Goal: Check status: Check status

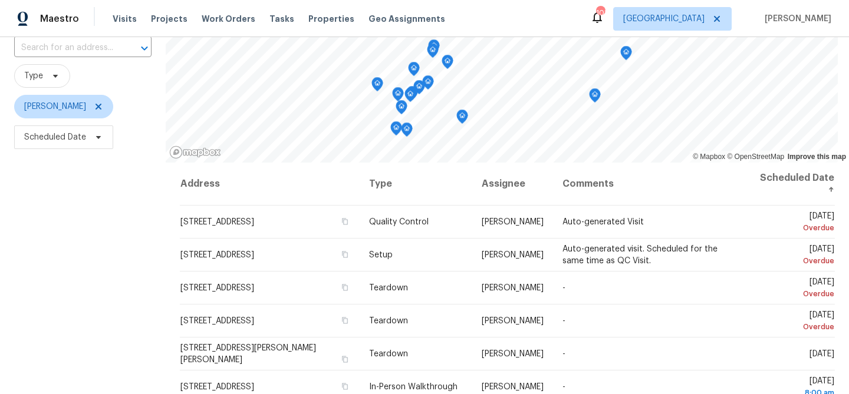
scroll to position [170, 0]
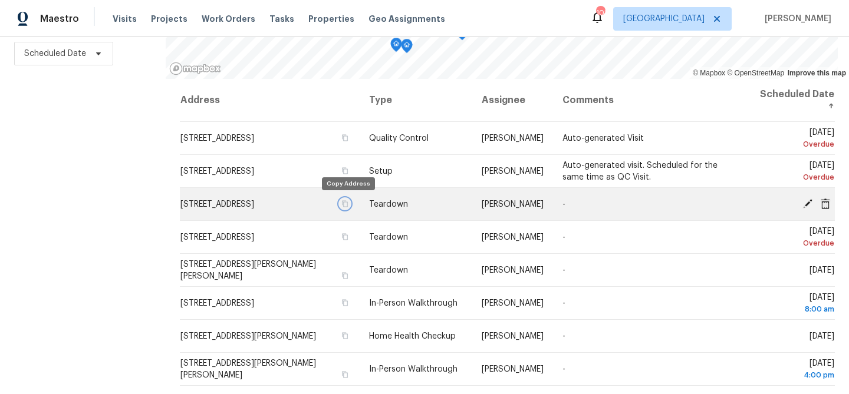
click at [348, 207] on icon "button" at bounding box center [345, 203] width 6 height 6
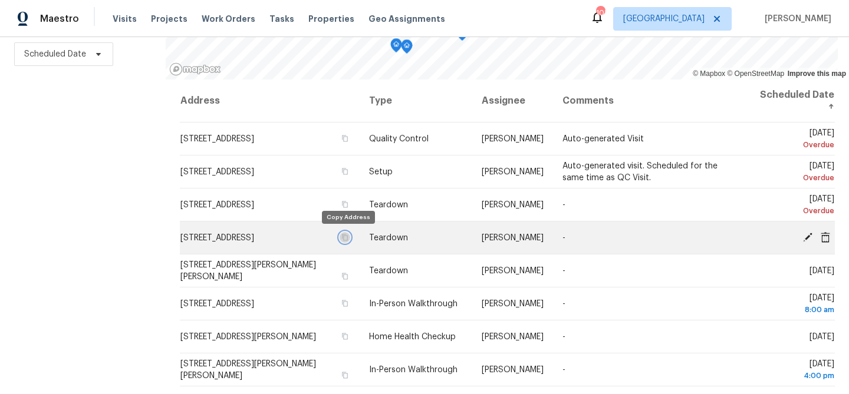
click at [348, 239] on icon "button" at bounding box center [344, 237] width 7 height 7
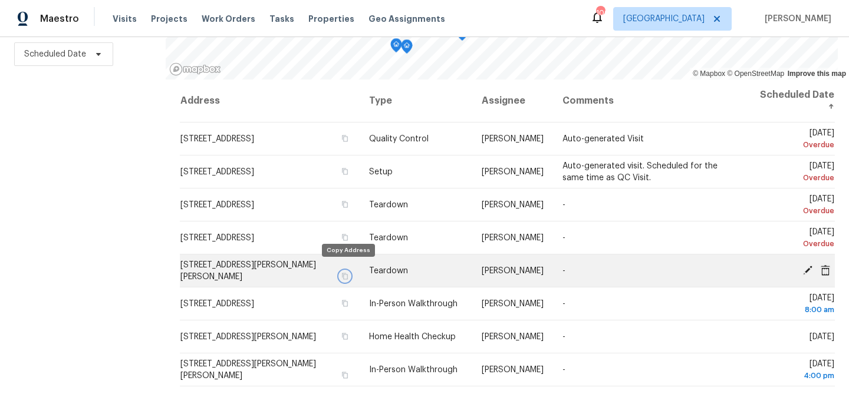
click at [346, 273] on icon "button" at bounding box center [344, 276] width 7 height 7
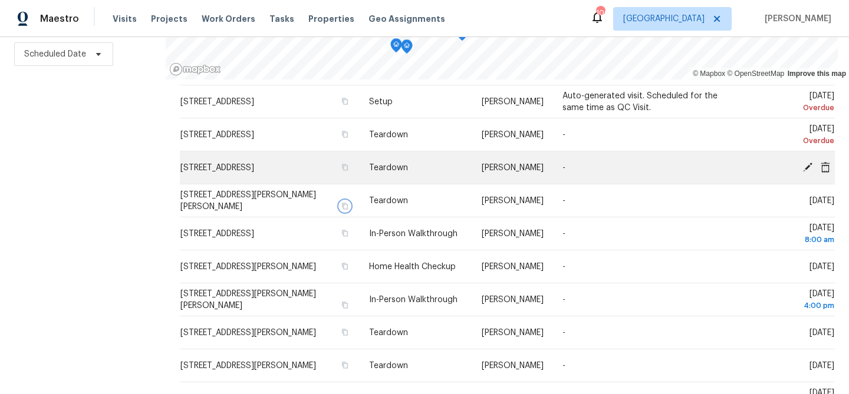
scroll to position [76, 0]
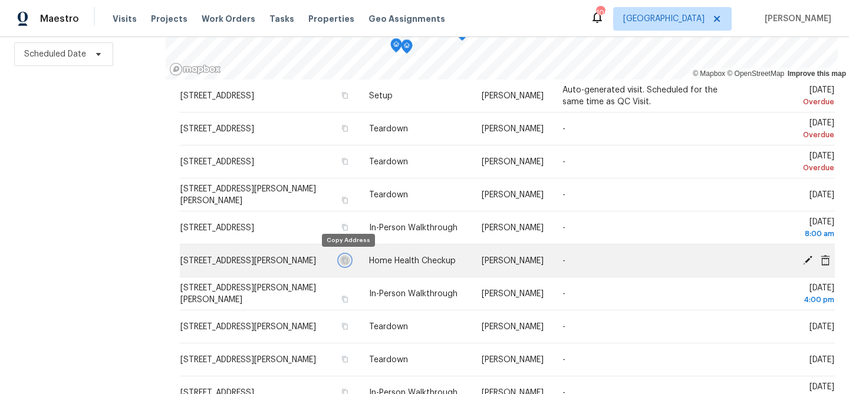
click at [347, 261] on icon "button" at bounding box center [344, 260] width 7 height 7
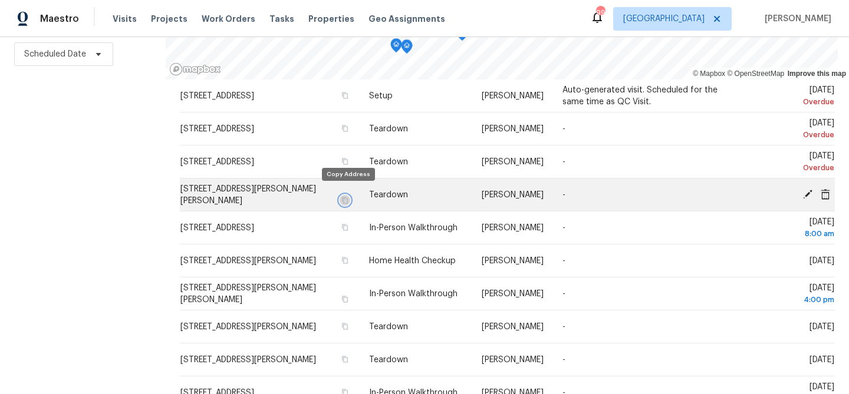
click at [348, 197] on icon "button" at bounding box center [344, 200] width 7 height 7
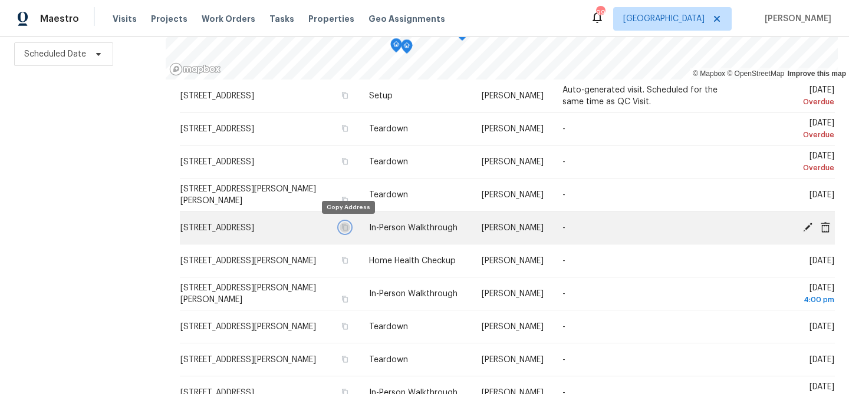
click at [348, 228] on icon "button" at bounding box center [345, 227] width 6 height 6
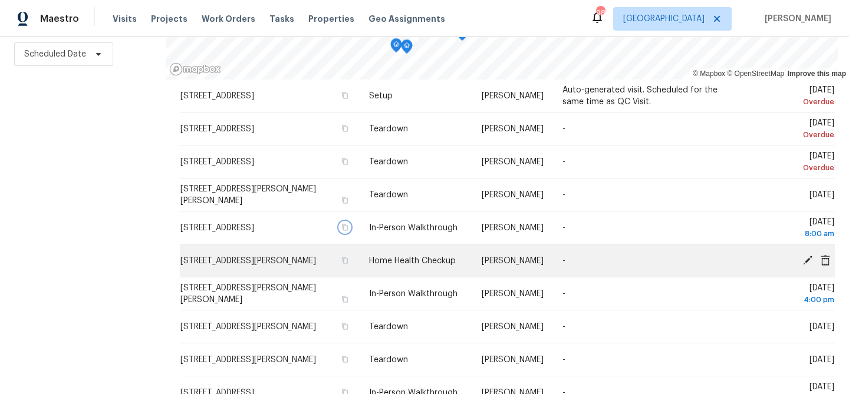
scroll to position [81, 0]
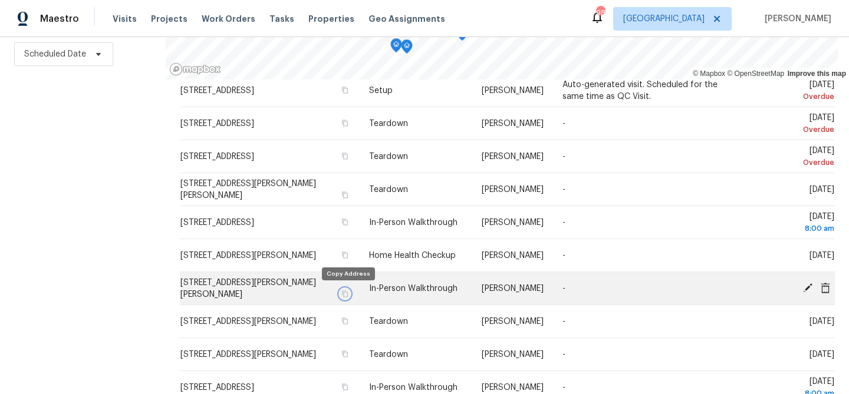
click at [348, 295] on icon "button" at bounding box center [344, 294] width 7 height 7
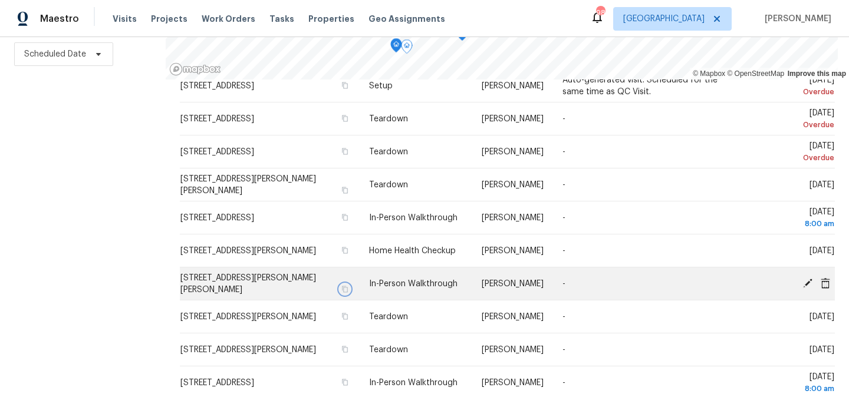
scroll to position [0, 0]
